Goal: Complete application form: Complete application form

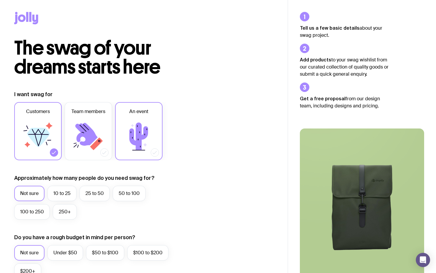
click at [118, 121] on label "An event" at bounding box center [138, 131] width 47 height 58
click at [0, 0] on input "An event" at bounding box center [0, 0] width 0 height 0
click at [103, 122] on icon at bounding box center [89, 137] width 36 height 36
click at [0, 0] on input "Team members" at bounding box center [0, 0] width 0 height 0
click at [122, 122] on icon at bounding box center [139, 137] width 36 height 36
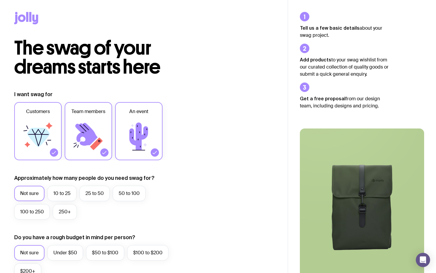
click at [0, 0] on input "An event" at bounding box center [0, 0] width 0 height 0
click at [94, 122] on icon at bounding box center [89, 137] width 36 height 36
click at [0, 0] on input "Team members" at bounding box center [0, 0] width 0 height 0
click at [47, 128] on icon at bounding box center [38, 137] width 36 height 36
click at [0, 0] on input "Customers" at bounding box center [0, 0] width 0 height 0
